Goal: Task Accomplishment & Management: Use online tool/utility

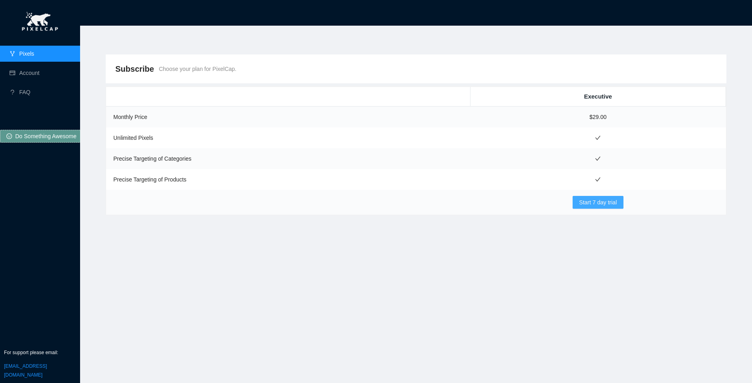
click at [590, 201] on span "Start 7 day trial" at bounding box center [598, 202] width 38 height 9
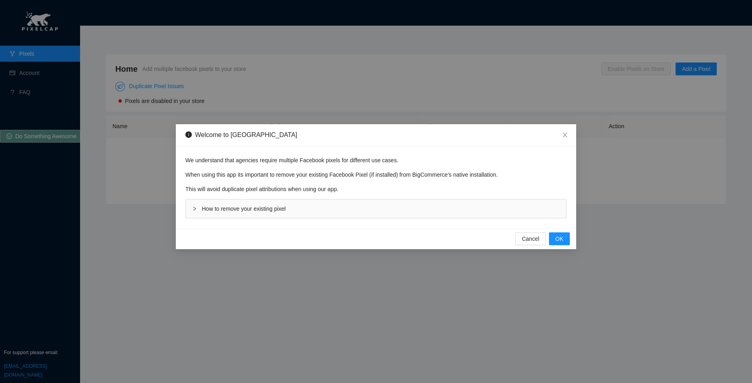
click at [258, 211] on span "How to remove your existing pixel" at bounding box center [244, 208] width 84 height 6
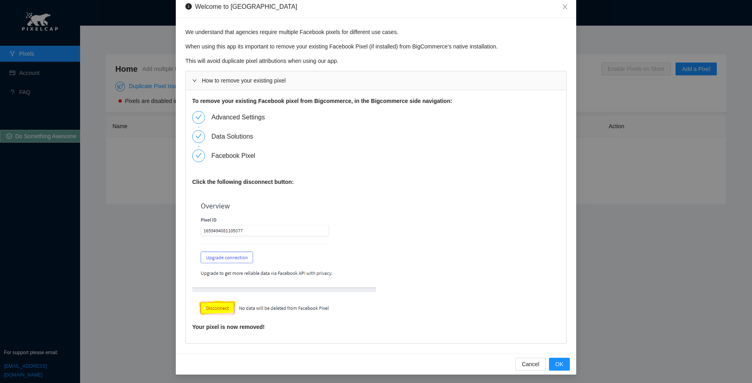
scroll to position [5, 0]
click at [558, 363] on span "OK" at bounding box center [559, 363] width 8 height 9
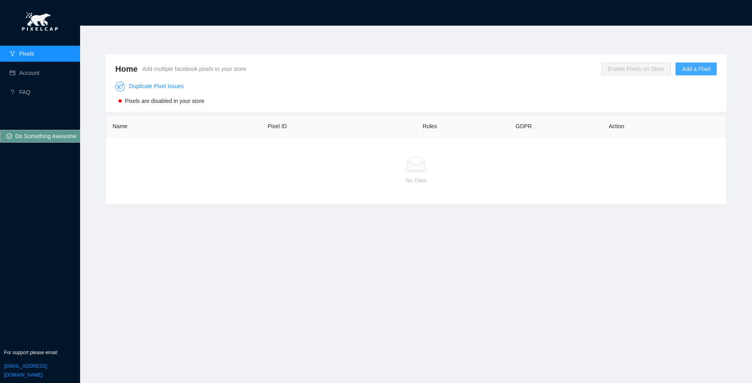
click at [694, 72] on span "Add a Pixel" at bounding box center [696, 68] width 28 height 9
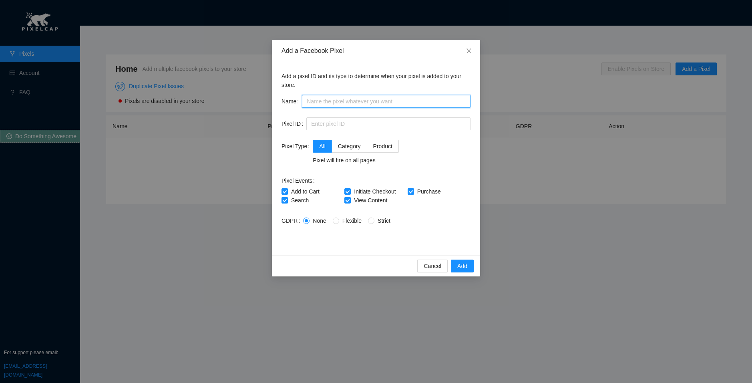
click at [323, 99] on input "text" at bounding box center [386, 101] width 169 height 13
type input "Calotren pixel"
click at [352, 127] on input "text" at bounding box center [388, 123] width 164 height 13
click at [339, 123] on input "text" at bounding box center [388, 123] width 164 height 13
paste input "848771755150045"
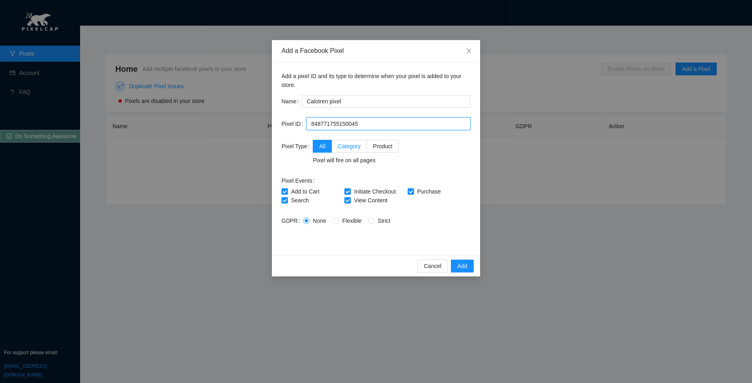
type input "848771755150045"
click at [357, 148] on span "Category" at bounding box center [349, 146] width 23 height 6
click at [337, 148] on input "Category" at bounding box center [335, 146] width 6 height 6
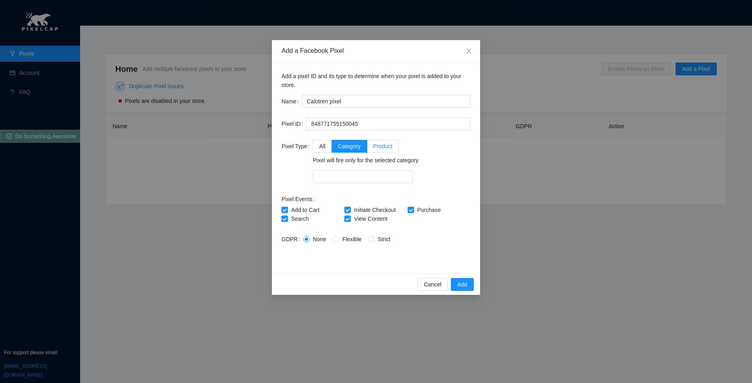
click at [377, 146] on span "Product" at bounding box center [382, 146] width 19 height 6
click at [373, 146] on input "Product" at bounding box center [370, 146] width 6 height 6
click at [326, 144] on label "All" at bounding box center [322, 146] width 19 height 13
click at [319, 144] on input "All" at bounding box center [316, 146] width 6 height 6
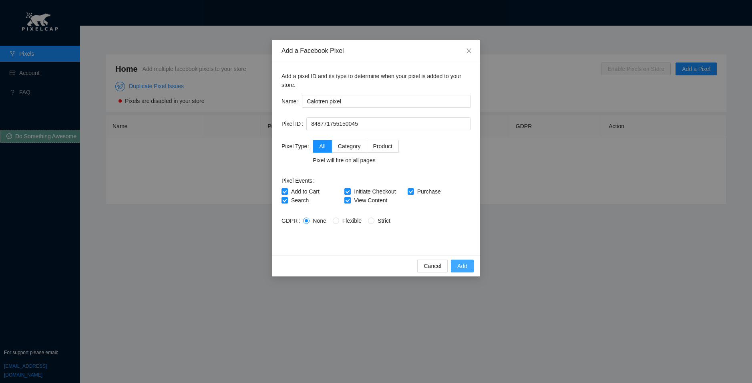
click at [463, 267] on span "Add" at bounding box center [462, 265] width 10 height 9
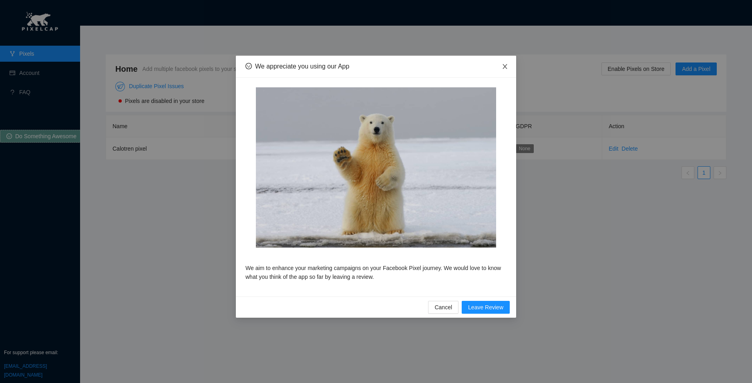
click at [505, 65] on icon "close" at bounding box center [505, 66] width 6 height 6
